Goal: Transaction & Acquisition: Purchase product/service

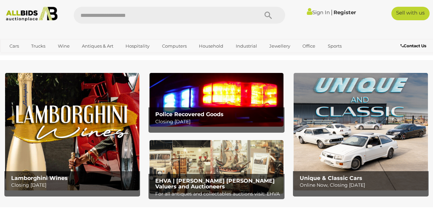
click at [316, 11] on link "Sign In" at bounding box center [318, 12] width 23 height 6
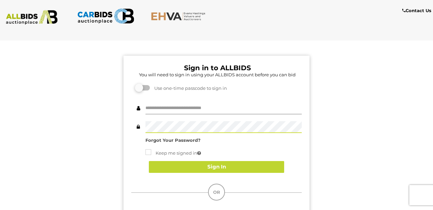
type input "********"
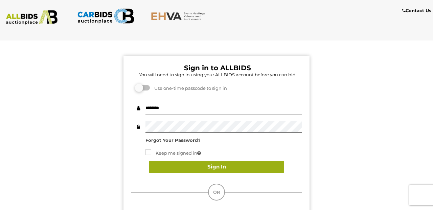
click at [263, 163] on button "Sign In" at bounding box center [216, 167] width 135 height 12
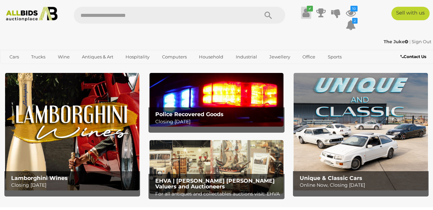
click at [306, 15] on icon at bounding box center [305, 13] width 7 height 12
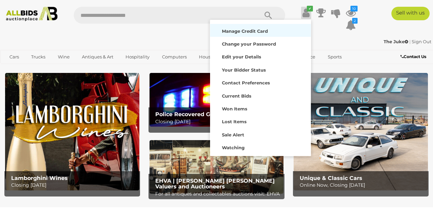
scroll to position [47, 0]
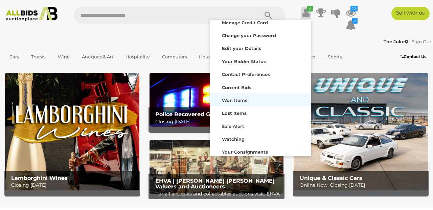
click at [247, 99] on div "Won Items" at bounding box center [260, 99] width 97 height 9
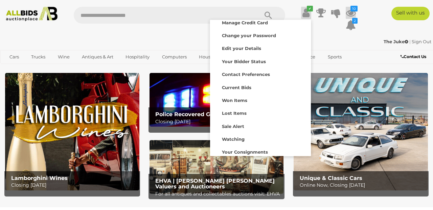
click at [351, 11] on icon at bounding box center [350, 13] width 10 height 12
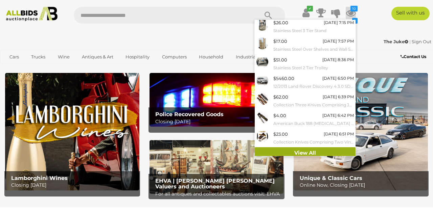
scroll to position [76, 0]
click at [302, 149] on link "View All" at bounding box center [305, 154] width 101 height 12
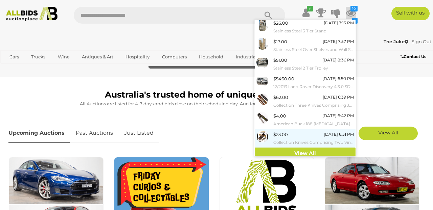
scroll to position [164, 0]
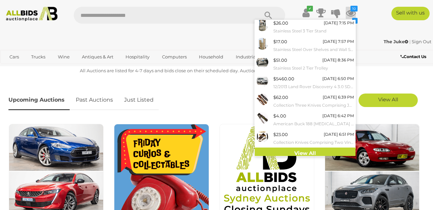
click at [369, 72] on p "All Auctions are listed for 4-7 days and bids close on their scheduled day. Auc…" at bounding box center [216, 71] width 416 height 8
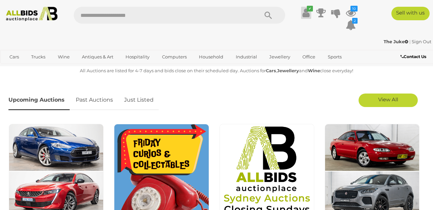
click at [305, 12] on icon at bounding box center [305, 13] width 7 height 12
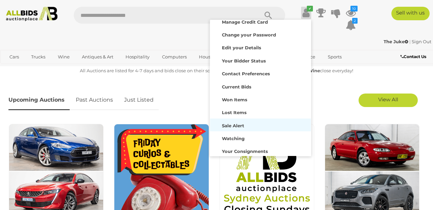
scroll to position [47, 0]
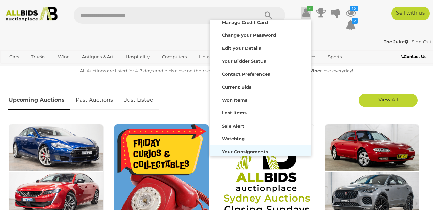
click at [260, 150] on strong "Your Consignments" at bounding box center [245, 151] width 46 height 5
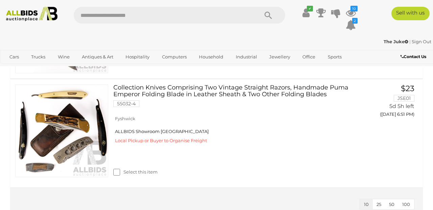
scroll to position [1034, 0]
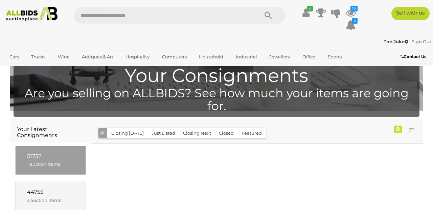
scroll to position [51, 0]
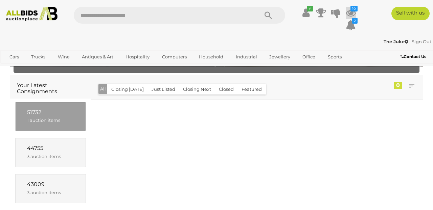
click at [350, 14] on icon at bounding box center [350, 13] width 10 height 12
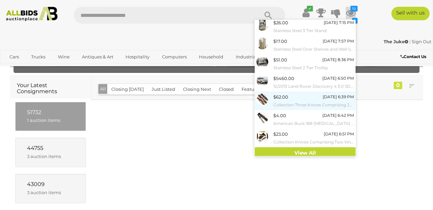
scroll to position [76, 0]
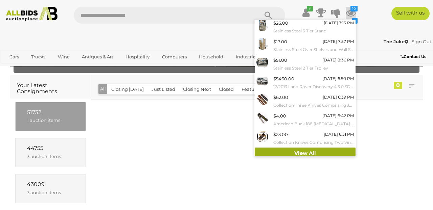
click at [300, 148] on link "View All" at bounding box center [305, 154] width 101 height 12
click at [304, 16] on icon at bounding box center [305, 13] width 7 height 12
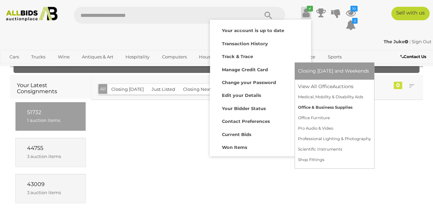
click at [364, 110] on link "Office & Business Supplies" at bounding box center [334, 107] width 73 height 10
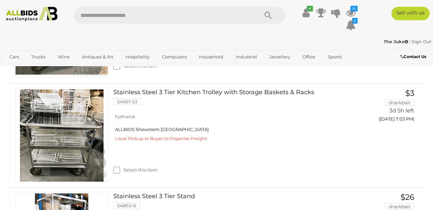
scroll to position [320, 0]
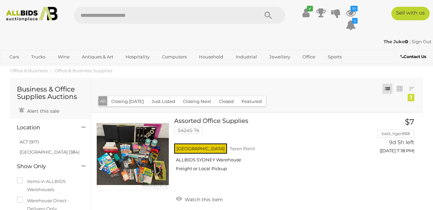
click at [414, 41] on link "Sign Out" at bounding box center [421, 41] width 20 height 5
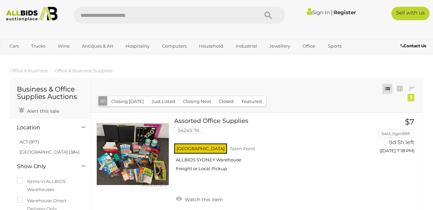
click at [84, 15] on input "text" at bounding box center [163, 15] width 178 height 17
type input "********"
click at [267, 13] on icon "Search" at bounding box center [267, 15] width 7 height 10
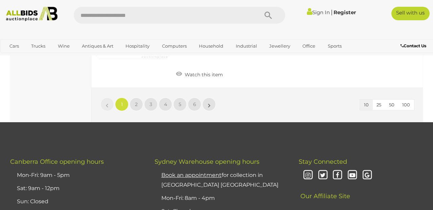
scroll to position [1020, 0]
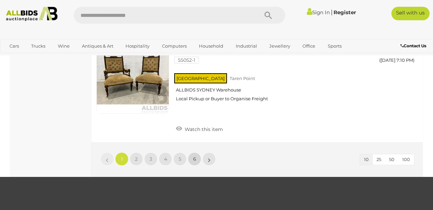
click at [192, 152] on link "6" at bounding box center [195, 159] width 14 height 14
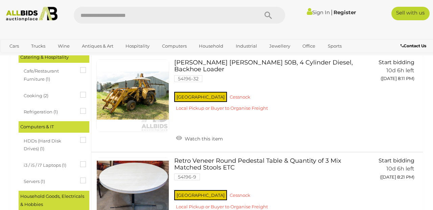
scroll to position [417, 0]
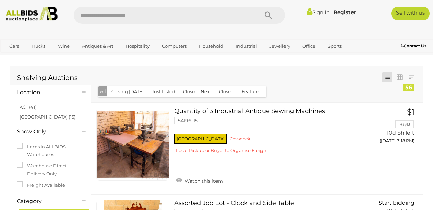
click at [315, 14] on link "Sign In" at bounding box center [318, 12] width 23 height 6
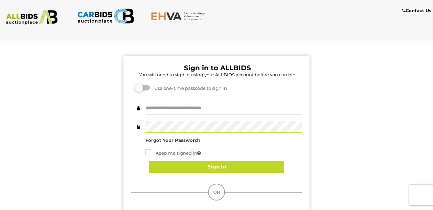
type input "********"
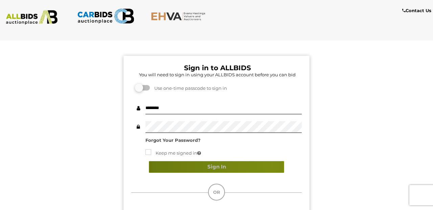
click at [271, 164] on button "Sign In" at bounding box center [216, 167] width 135 height 12
